Goal: Navigation & Orientation: Find specific page/section

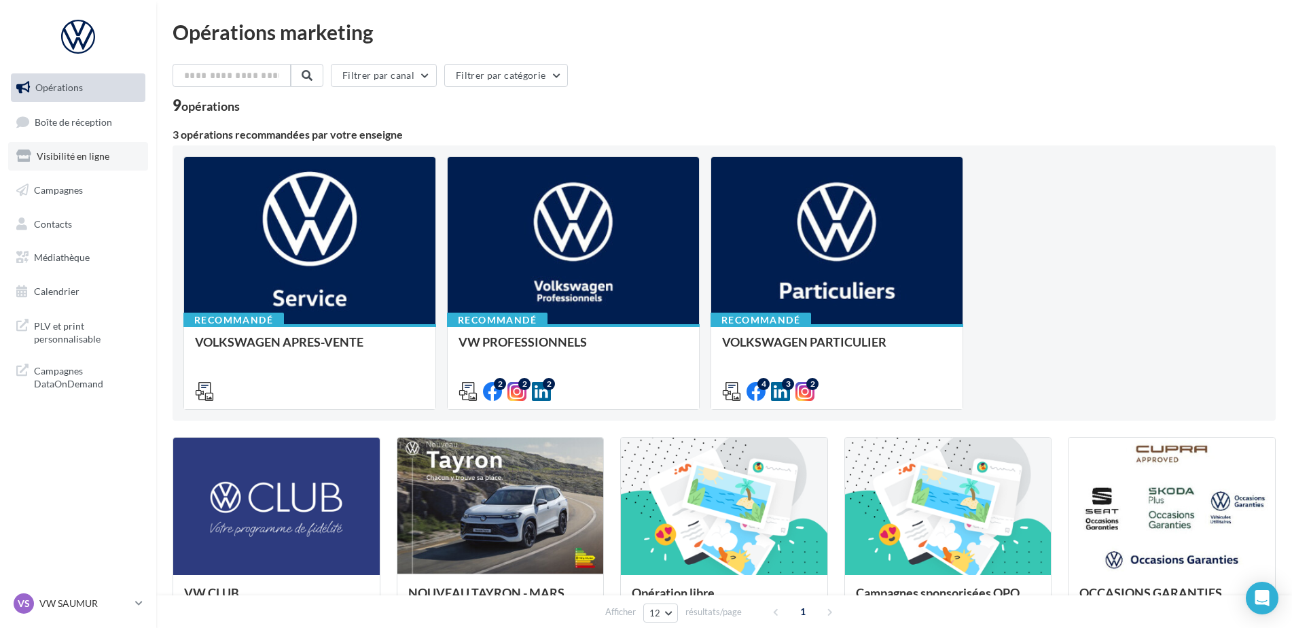
click at [65, 161] on span "Visibilité en ligne" at bounding box center [73, 156] width 73 height 12
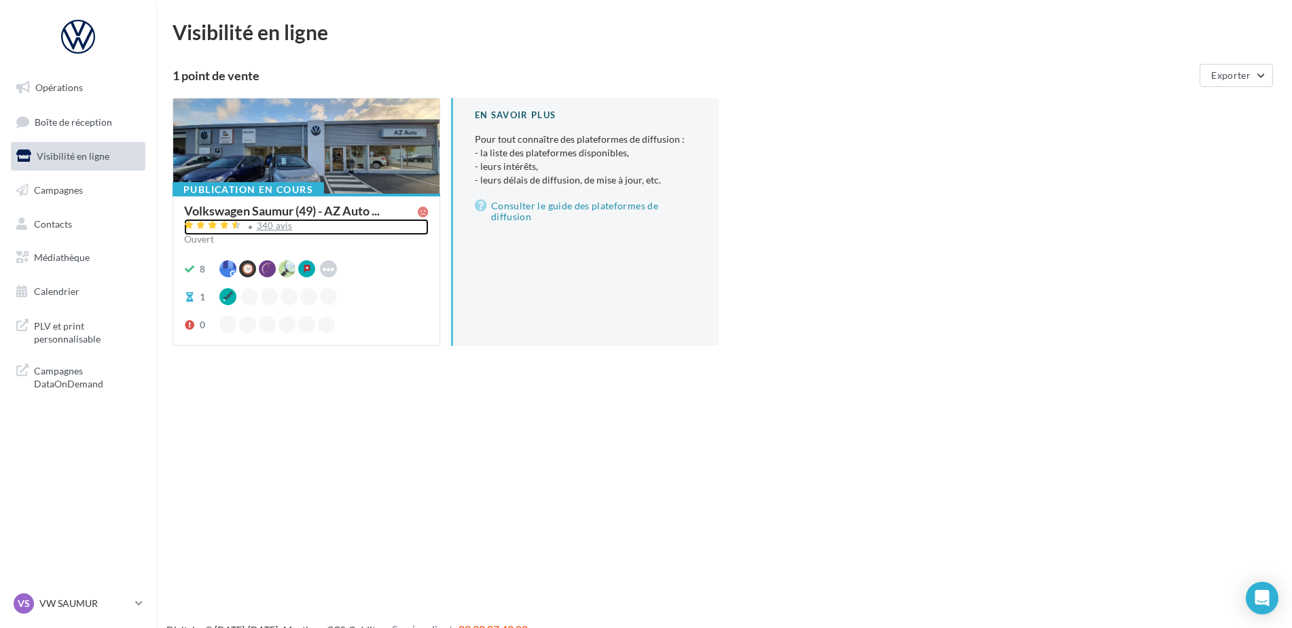
click at [277, 224] on div "340 avis" at bounding box center [275, 225] width 36 height 9
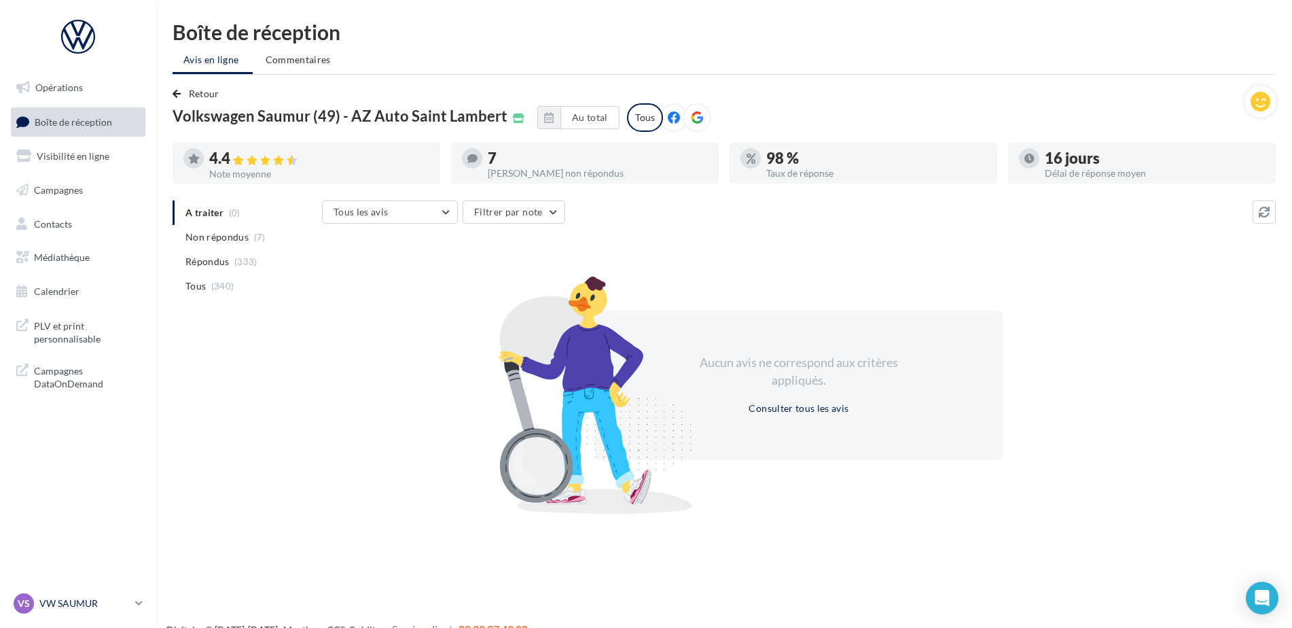
click at [85, 607] on p "VW SAUMUR" at bounding box center [84, 604] width 90 height 14
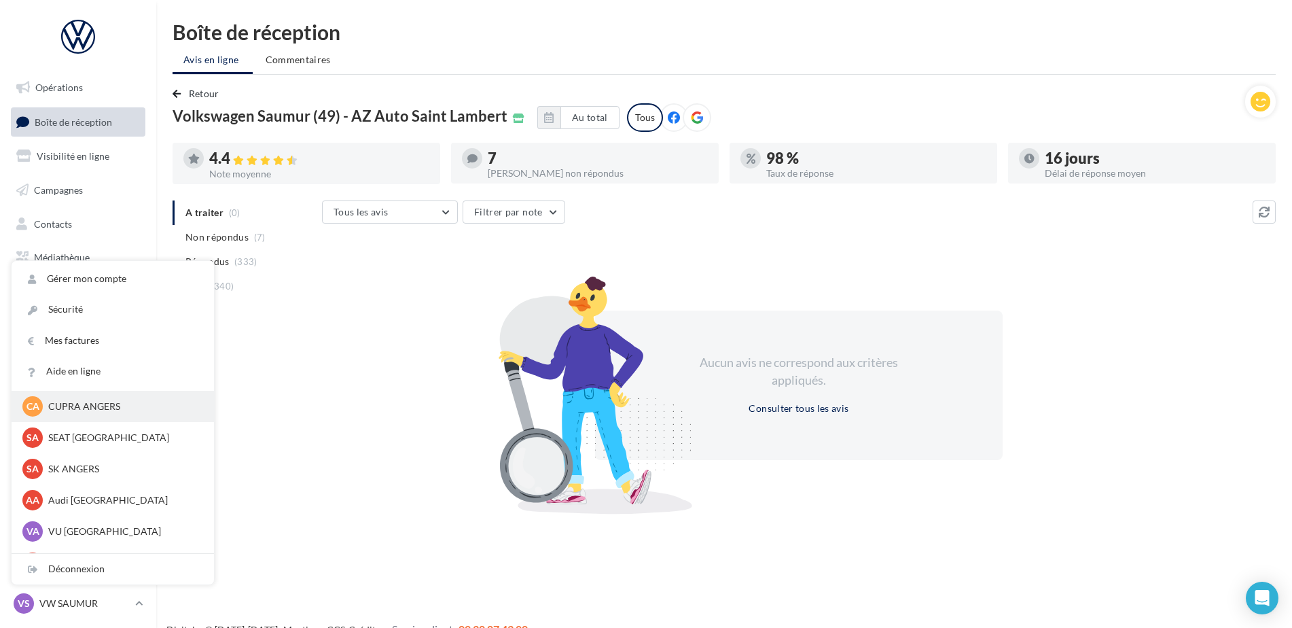
scroll to position [125, 0]
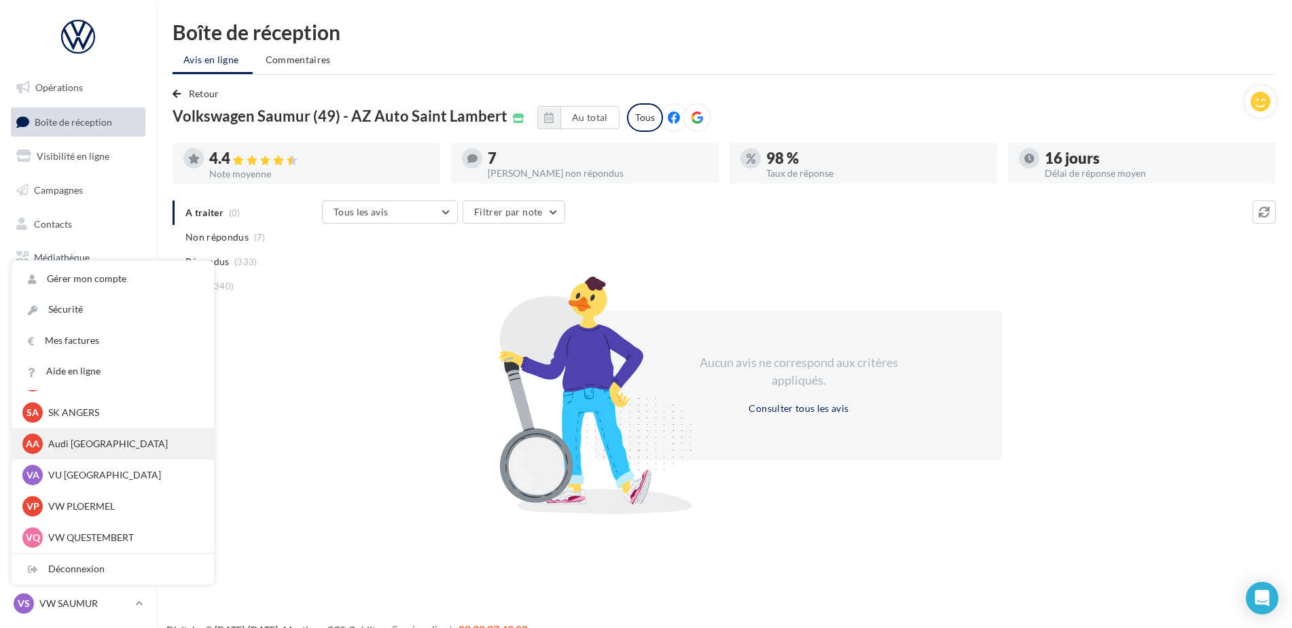
click at [96, 444] on p "Audi [GEOGRAPHIC_DATA]" at bounding box center [122, 444] width 149 height 14
